Goal: Find specific page/section: Find specific page/section

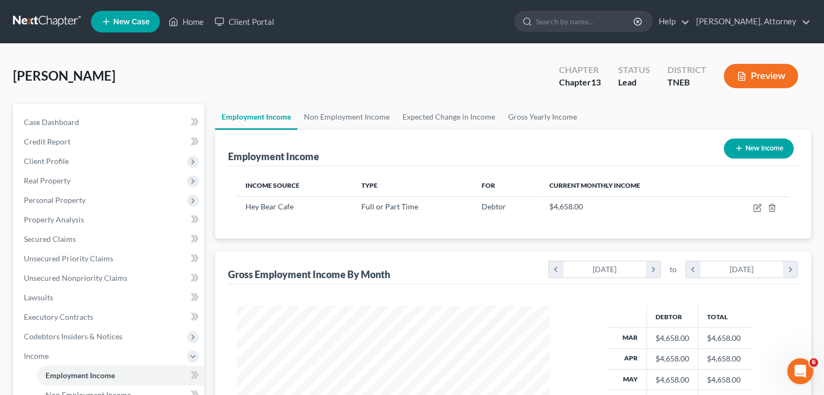
scroll to position [193, 334]
click at [49, 21] on link at bounding box center [47, 22] width 69 height 20
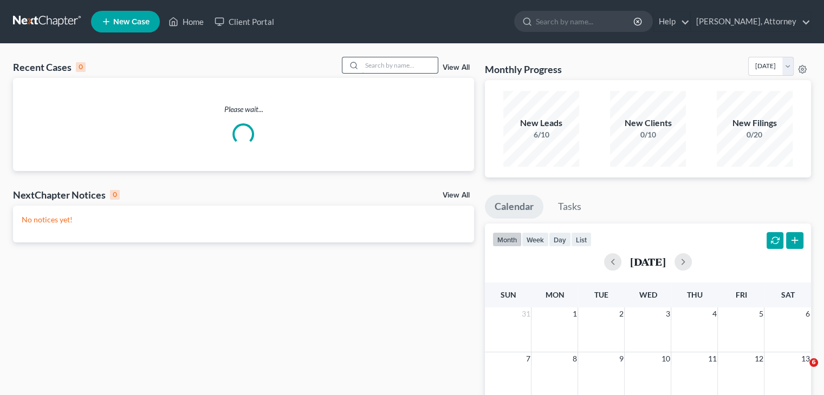
click at [386, 64] on input "search" at bounding box center [400, 65] width 76 height 16
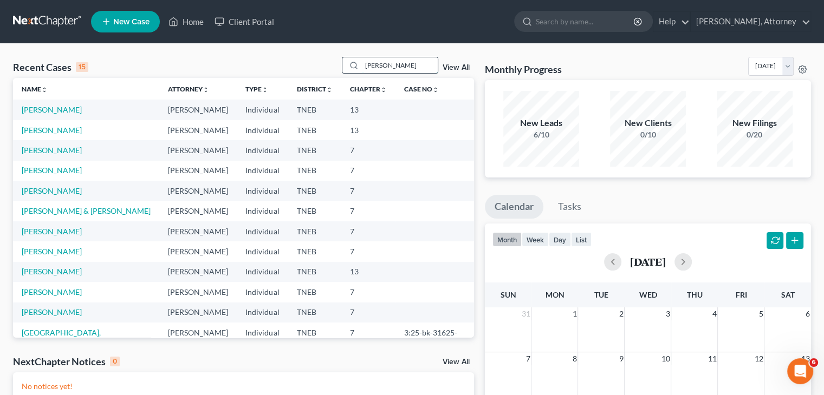
type input "[PERSON_NAME]"
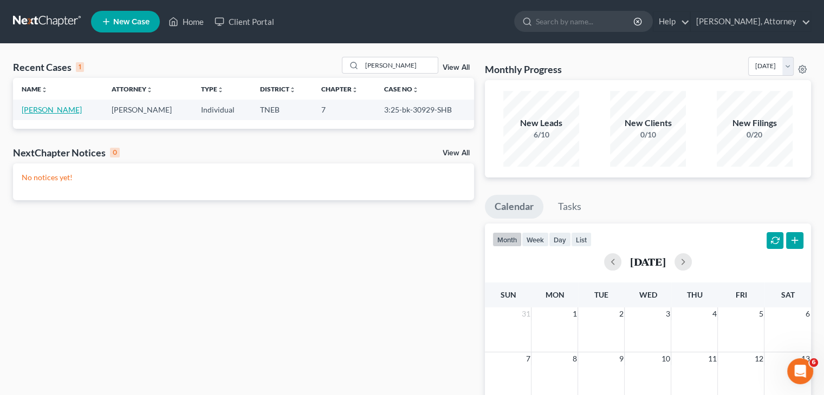
click at [66, 107] on link "[PERSON_NAME]" at bounding box center [52, 109] width 60 height 9
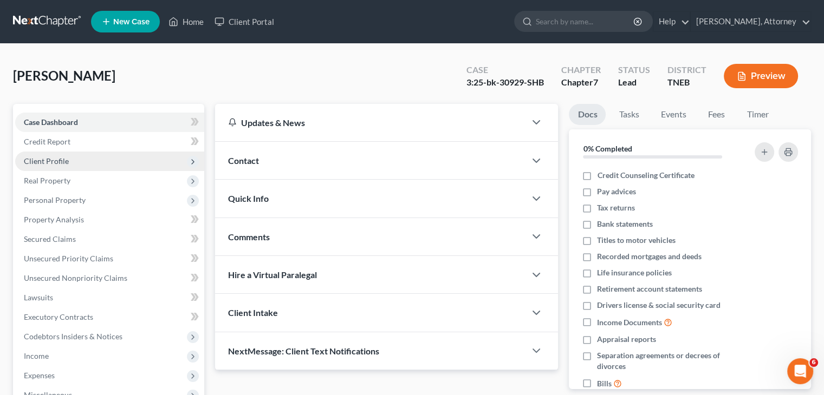
click at [56, 161] on span "Client Profile" at bounding box center [46, 161] width 45 height 9
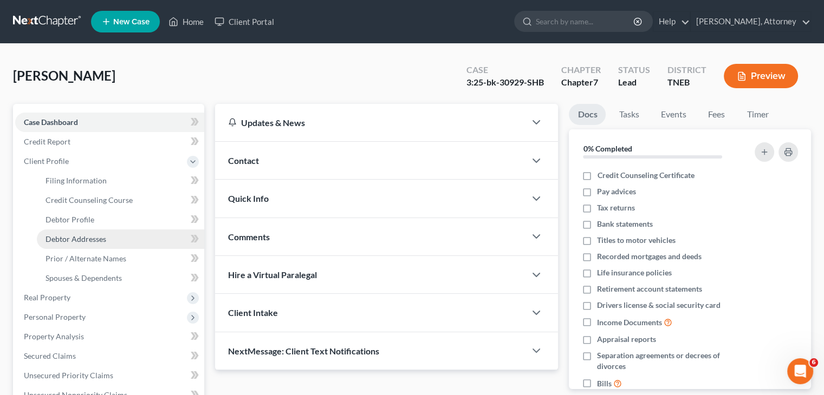
click at [76, 238] on span "Debtor Addresses" at bounding box center [76, 239] width 61 height 9
